Goal: Task Accomplishment & Management: Check status

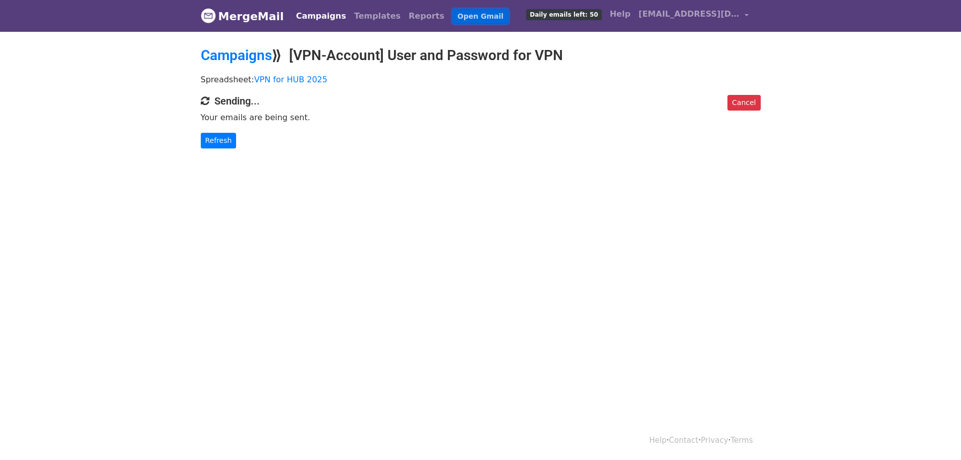
click at [453, 17] on link "Open Gmail" at bounding box center [481, 16] width 56 height 15
click at [220, 144] on link "Refresh" at bounding box center [219, 141] width 36 height 16
